Goal: Use online tool/utility: Utilize a website feature to perform a specific function

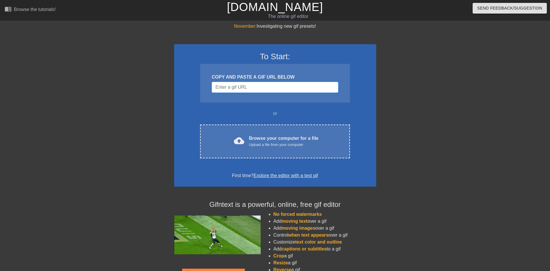
click at [257, 88] on input "Username" at bounding box center [275, 87] width 127 height 11
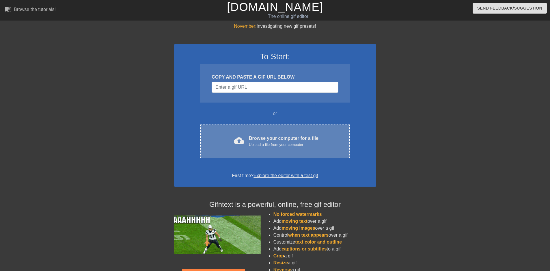
click at [280, 155] on div "cloud_upload Browse your computer for a file Upload a file from your computer C…" at bounding box center [275, 142] width 150 height 34
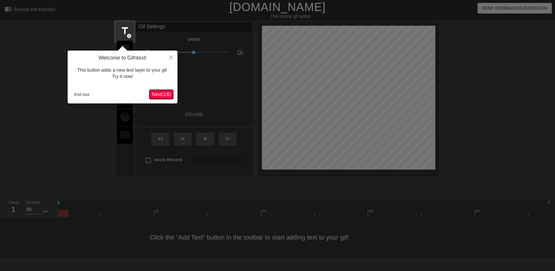
click at [159, 94] on span "Next ( 1 / 6 )" at bounding box center [161, 94] width 19 height 5
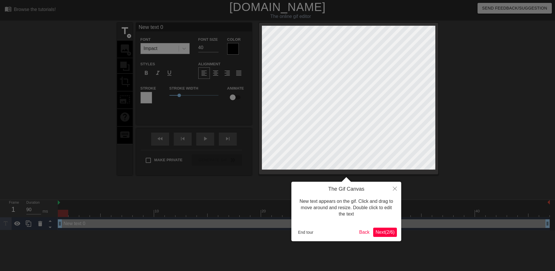
click at [385, 231] on span "Next ( 2 / 6 )" at bounding box center [384, 232] width 19 height 5
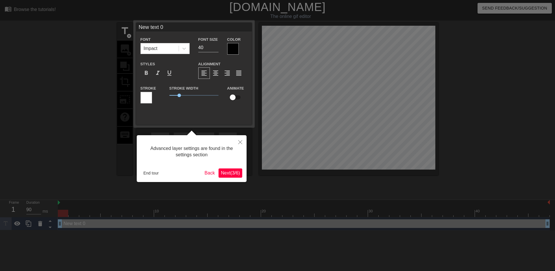
click at [227, 175] on span "Next ( 3 / 6 )" at bounding box center [230, 172] width 19 height 5
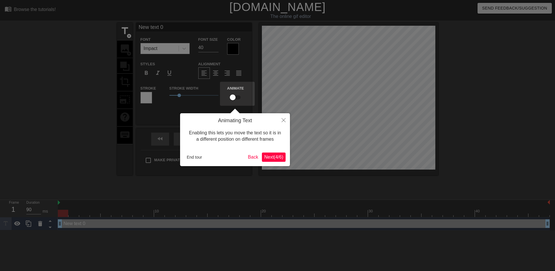
click at [280, 161] on button "Next ( 4 / 6 )" at bounding box center [274, 157] width 24 height 9
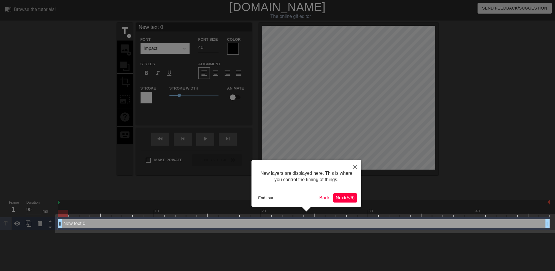
click at [354, 199] on span "Next ( 5 / 6 )" at bounding box center [344, 197] width 19 height 5
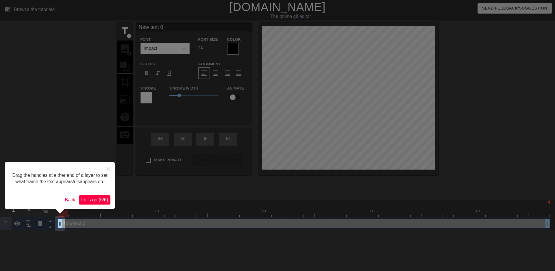
click at [99, 199] on span "Let's go! ( 6 / 6 )" at bounding box center [94, 199] width 27 height 5
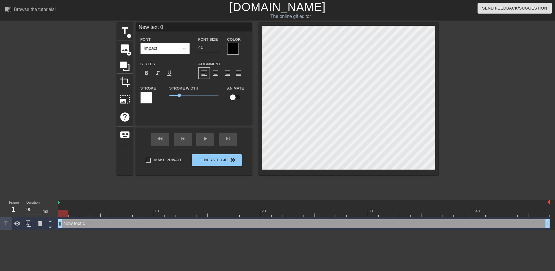
scroll to position [1, 1]
click at [125, 35] on span "title" at bounding box center [124, 30] width 11 height 11
type input "New text 1"
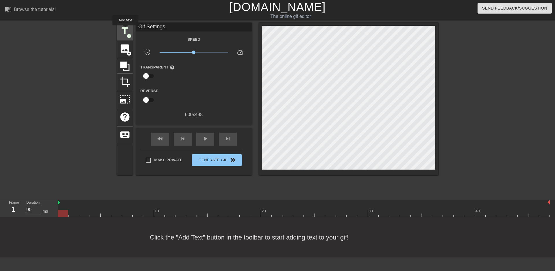
click at [125, 29] on span "title" at bounding box center [124, 30] width 11 height 11
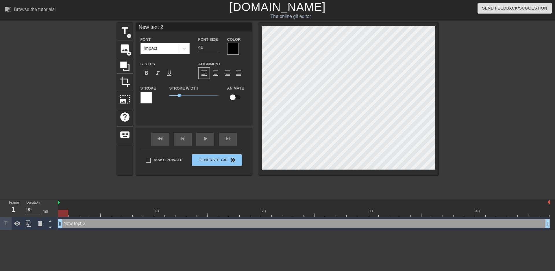
click at [105, 223] on div "New text 2 drag_handle drag_handle" at bounding box center [304, 223] width 492 height 9
click at [91, 223] on div "New text 2 drag_handle drag_handle" at bounding box center [304, 223] width 492 height 9
click at [79, 224] on div "New text 2 drag_handle drag_handle" at bounding box center [304, 223] width 492 height 9
click at [90, 224] on div "New text 2 drag_handle drag_handle" at bounding box center [304, 223] width 492 height 9
click at [95, 224] on div "New text 2 drag_handle drag_handle" at bounding box center [304, 223] width 492 height 9
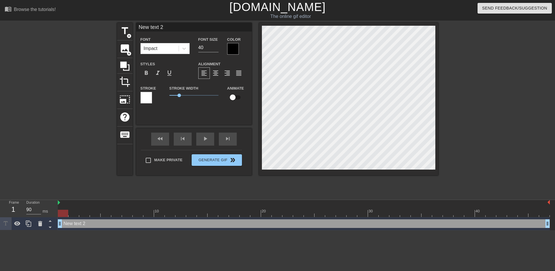
click at [146, 97] on div at bounding box center [146, 98] width 12 height 12
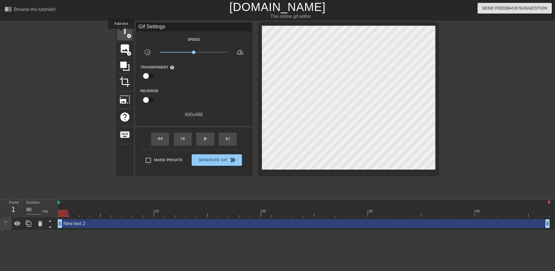
click at [121, 33] on span "title" at bounding box center [124, 30] width 11 height 11
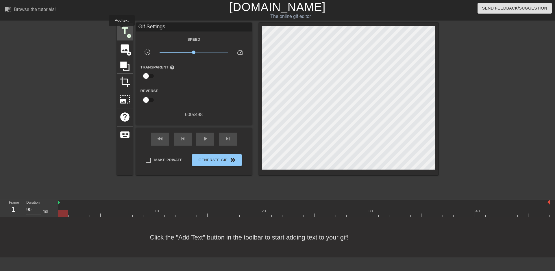
click at [122, 30] on span "title" at bounding box center [124, 30] width 11 height 11
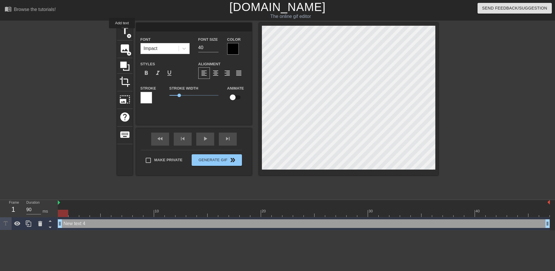
drag, startPoint x: 163, startPoint y: 26, endPoint x: 93, endPoint y: 34, distance: 70.1
click at [93, 34] on div "title add_circle image add_circle crop photo_size_select_large help keyboard Fo…" at bounding box center [277, 109] width 555 height 173
type input "Shush and keep riding slut"
click at [59, 202] on img at bounding box center [59, 202] width 2 height 5
click at [61, 180] on div at bounding box center [66, 109] width 87 height 173
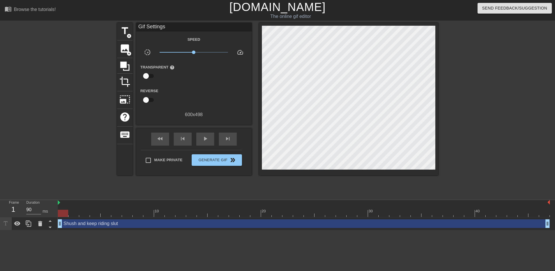
click at [147, 211] on div at bounding box center [304, 213] width 492 height 7
click at [159, 212] on div at bounding box center [304, 213] width 492 height 7
click at [116, 216] on div at bounding box center [304, 213] width 492 height 7
click at [97, 215] on div at bounding box center [304, 213] width 492 height 7
drag, startPoint x: 97, startPoint y: 215, endPoint x: 38, endPoint y: 214, distance: 58.4
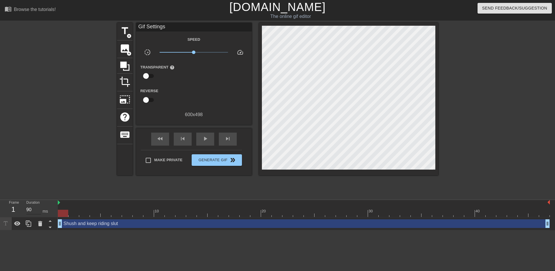
click at [38, 214] on div "Frame 1 Duration 90 ms 10 20 30 40 Shush and keep riding slut drag_handle drag_…" at bounding box center [277, 215] width 555 height 30
click at [222, 158] on span "Generate Gif double_arrow" at bounding box center [216, 160] width 45 height 7
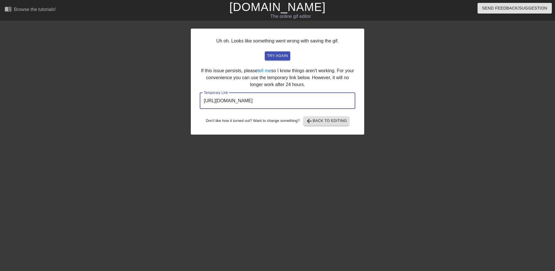
drag, startPoint x: 328, startPoint y: 101, endPoint x: 187, endPoint y: 101, distance: 141.0
click at [187, 101] on div "Uh oh. Looks like something went wrong with saving the gif. try again If this i…" at bounding box center [277, 109] width 555 height 173
